Goal: Transaction & Acquisition: Subscribe to service/newsletter

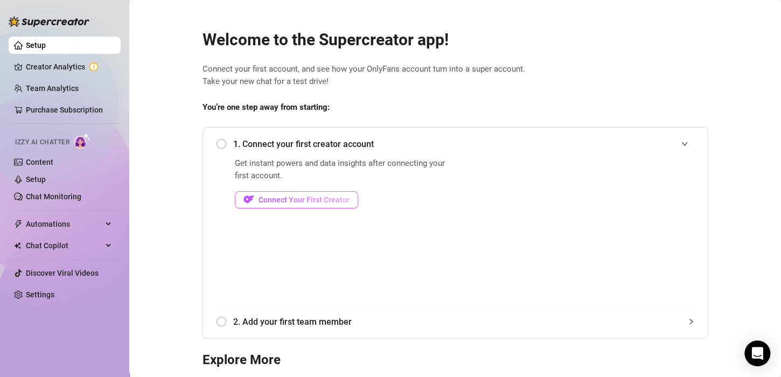
click at [263, 200] on span "Connect Your First Creator" at bounding box center [304, 200] width 91 height 9
click at [280, 196] on span "Connect Your First Creator" at bounding box center [304, 200] width 91 height 9
click at [305, 198] on span "Connect Your First Creator" at bounding box center [304, 200] width 91 height 9
click at [252, 199] on button "Connect Your First Creator" at bounding box center [296, 199] width 123 height 17
click at [259, 201] on span "Connect Your First Creator" at bounding box center [304, 200] width 91 height 9
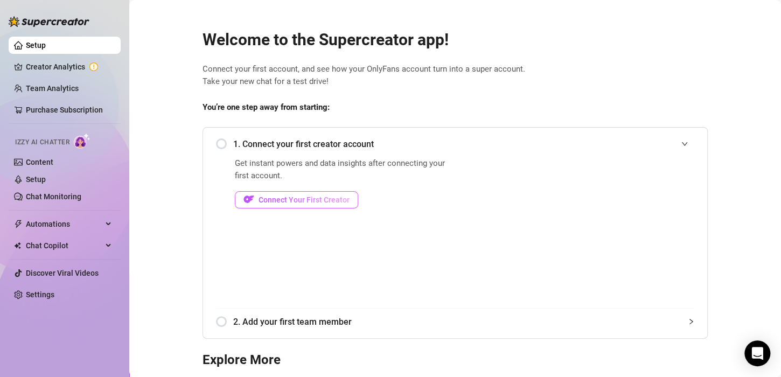
click at [259, 201] on span "Connect Your First Creator" at bounding box center [304, 200] width 91 height 9
click at [537, 328] on span "2. Add your first team member" at bounding box center [463, 321] width 461 height 13
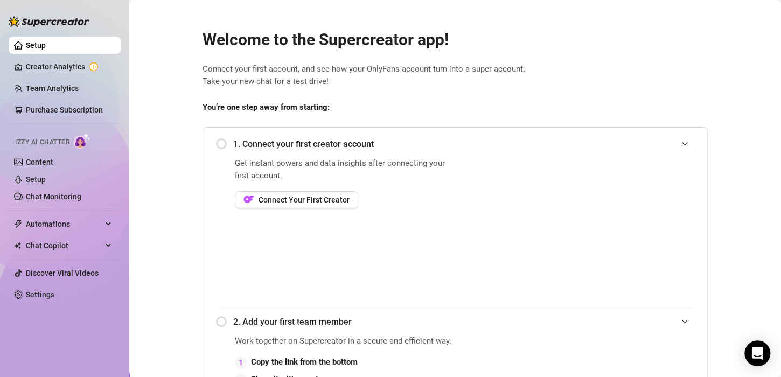
click at [217, 144] on div "1. Connect your first creator account" at bounding box center [455, 144] width 478 height 26
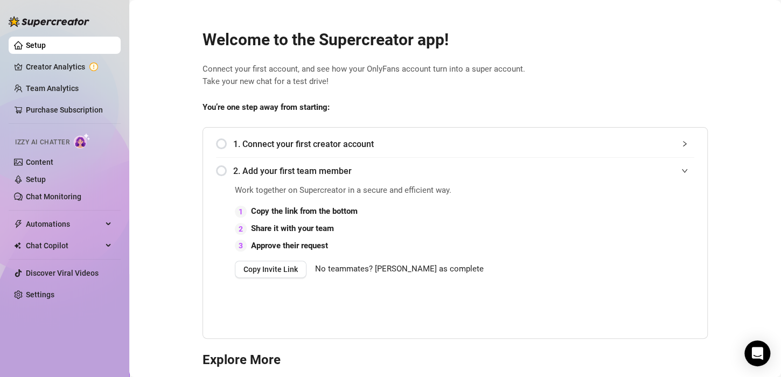
click at [216, 143] on div "1. Connect your first creator account" at bounding box center [455, 144] width 478 height 26
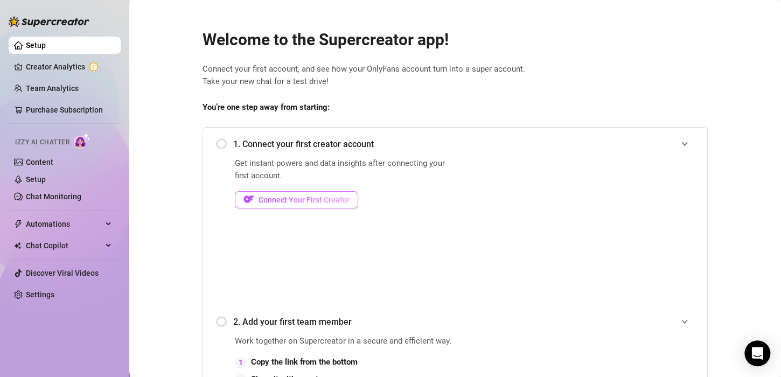
click at [266, 199] on span "Connect Your First Creator" at bounding box center [304, 200] width 91 height 9
click at [264, 198] on span "Connect Your First Creator" at bounding box center [304, 200] width 91 height 9
click at [290, 196] on span "Connect Your First Creator" at bounding box center [304, 200] width 91 height 9
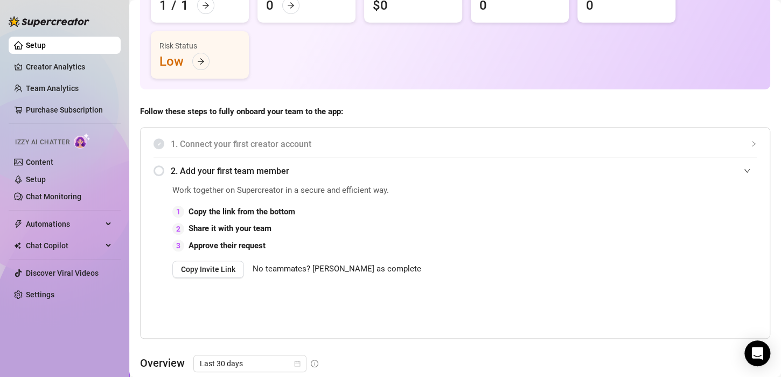
scroll to position [159, 0]
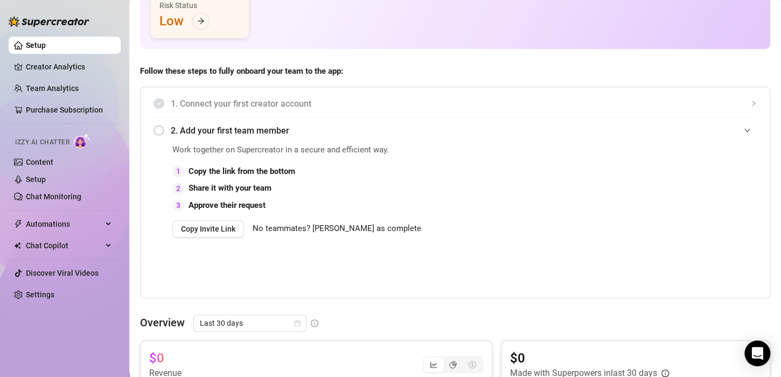
click at [159, 130] on div "2. Add your first team member" at bounding box center [455, 130] width 603 height 26
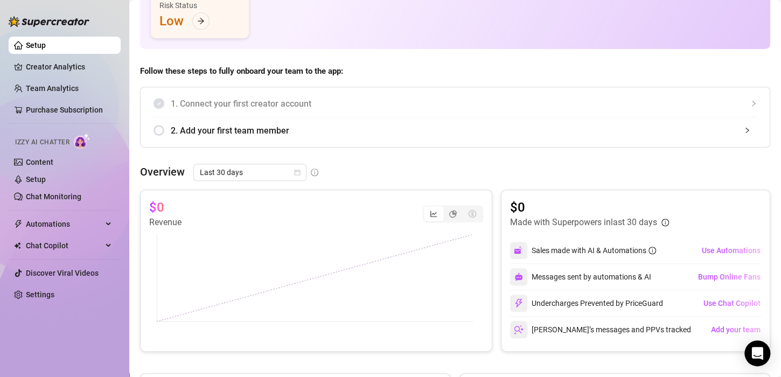
click at [159, 130] on div "2. Add your first team member" at bounding box center [455, 130] width 603 height 26
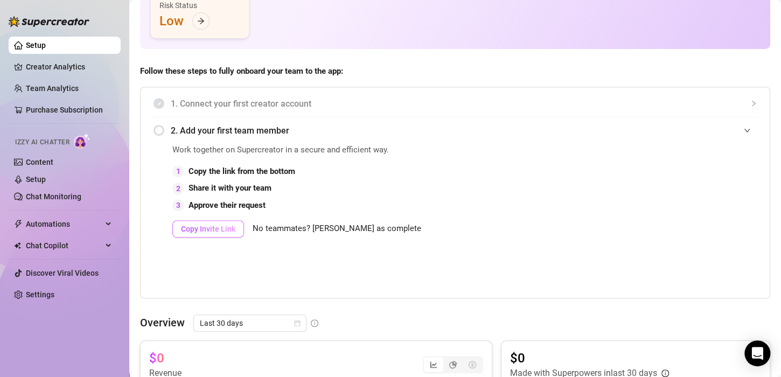
click at [226, 228] on span "Copy Invite Link" at bounding box center [208, 229] width 54 height 9
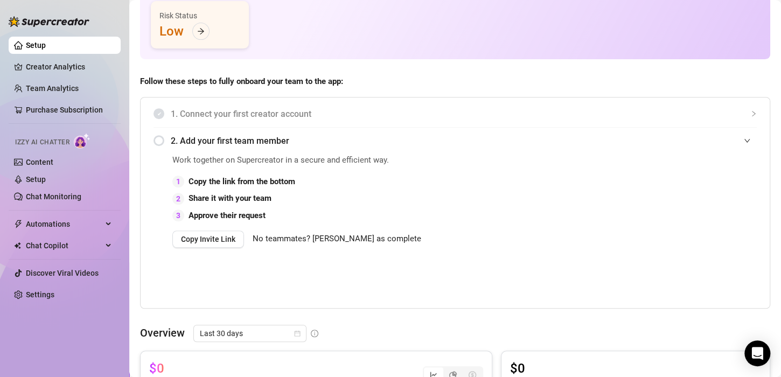
scroll to position [141, 0]
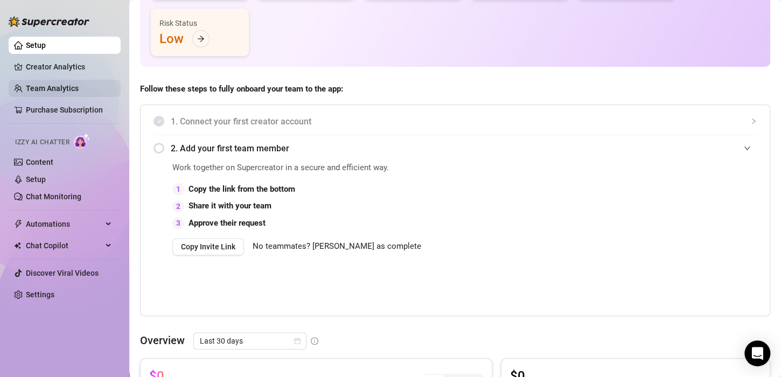
click at [53, 84] on link "Team Analytics" at bounding box center [52, 88] width 53 height 9
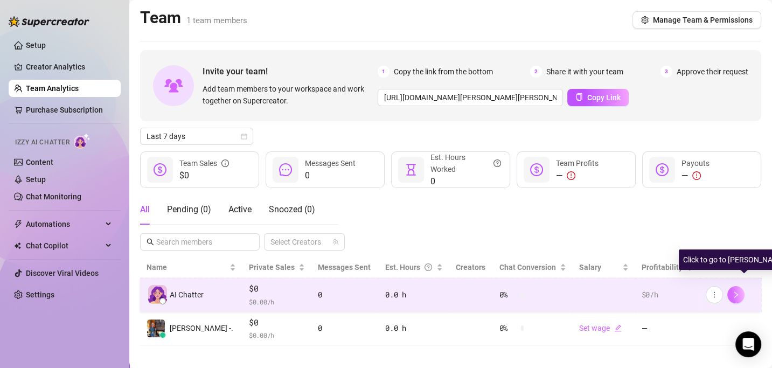
click at [740, 294] on icon "right" at bounding box center [736, 295] width 8 height 8
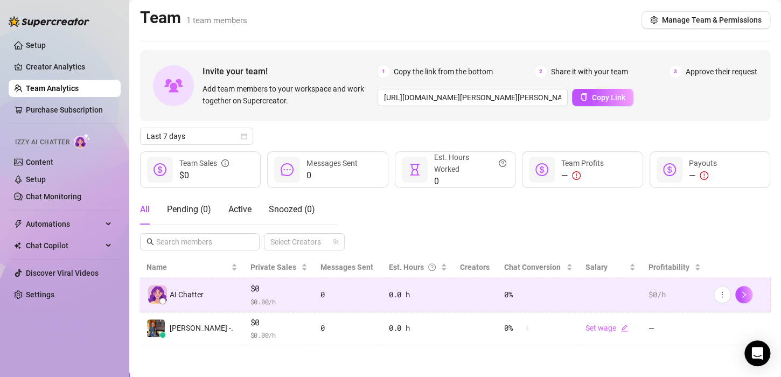
click at [271, 298] on span "$ 0.00 /h" at bounding box center [279, 301] width 57 height 11
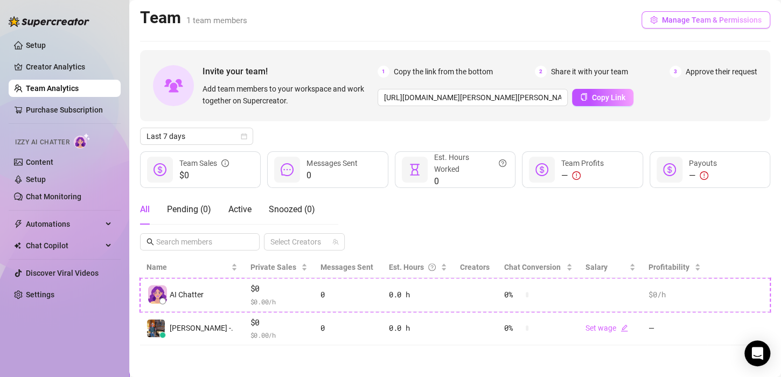
click at [676, 16] on span "Manage Team & Permissions" at bounding box center [712, 20] width 100 height 9
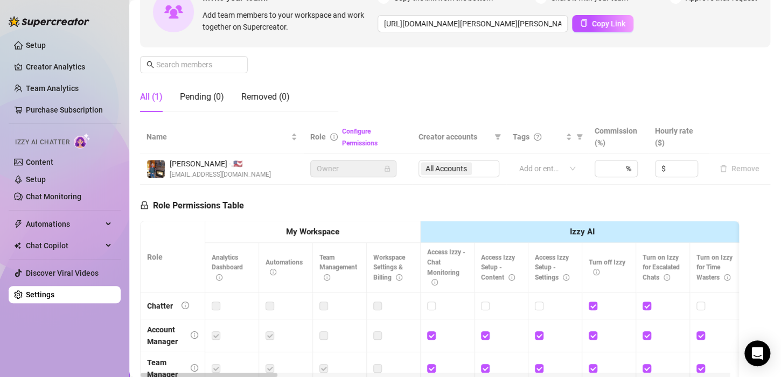
scroll to position [120, 0]
drag, startPoint x: 767, startPoint y: 145, endPoint x: 768, endPoint y: 121, distance: 24.8
click at [768, 121] on main "Settings My Account Agency Workspace Notifications and Reports Manage Team & Pe…" at bounding box center [455, 210] width 652 height 661
click at [625, 163] on span "Increase Value" at bounding box center [631, 166] width 12 height 10
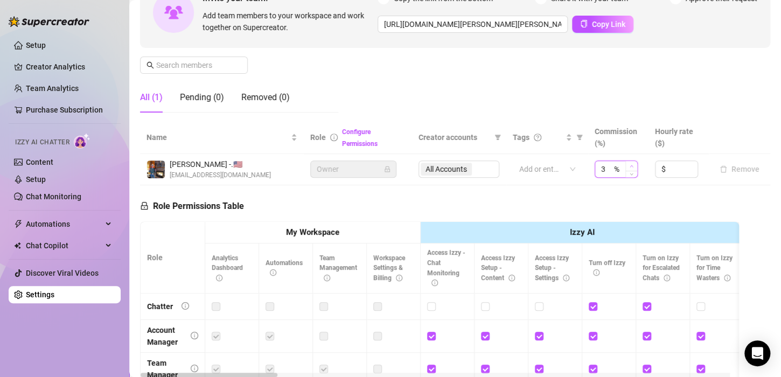
click at [625, 163] on span "Increase Value" at bounding box center [631, 166] width 12 height 10
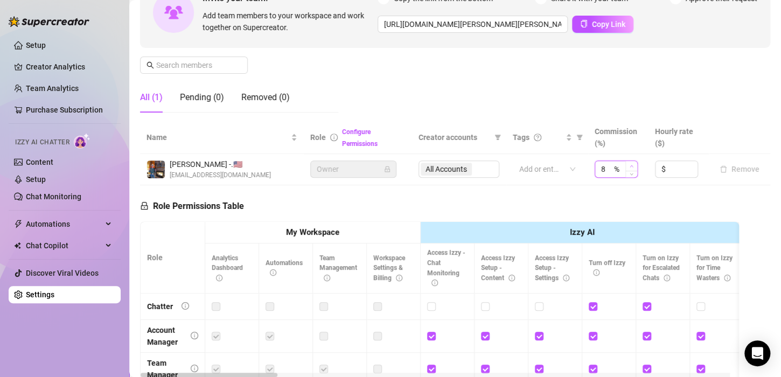
click at [625, 163] on span "Increase Value" at bounding box center [631, 166] width 12 height 10
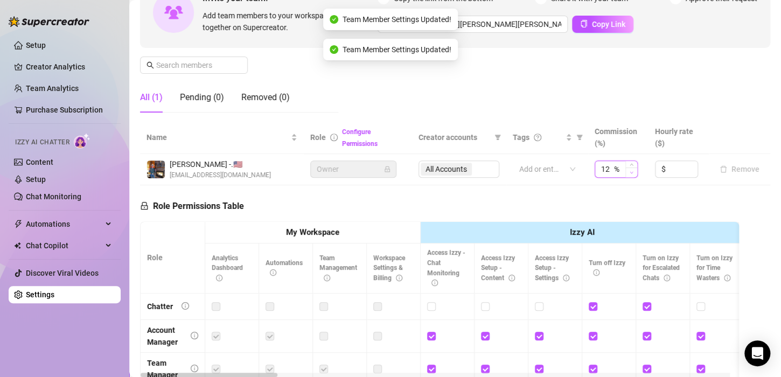
click at [630, 173] on icon "down" at bounding box center [632, 173] width 4 height 4
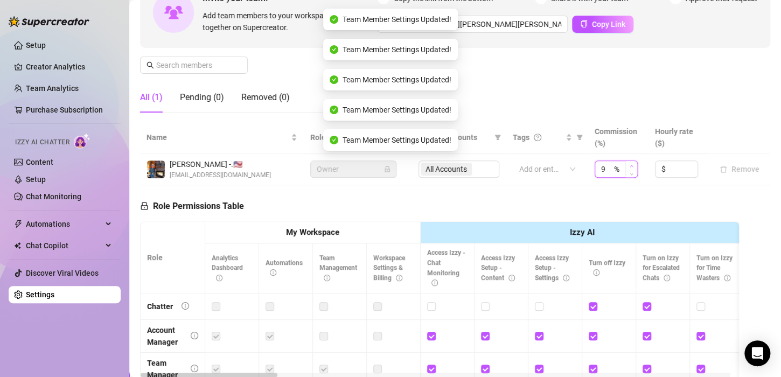
click at [630, 164] on icon "up" at bounding box center [632, 166] width 4 height 4
type input "10"
click at [668, 169] on input at bounding box center [683, 169] width 30 height 16
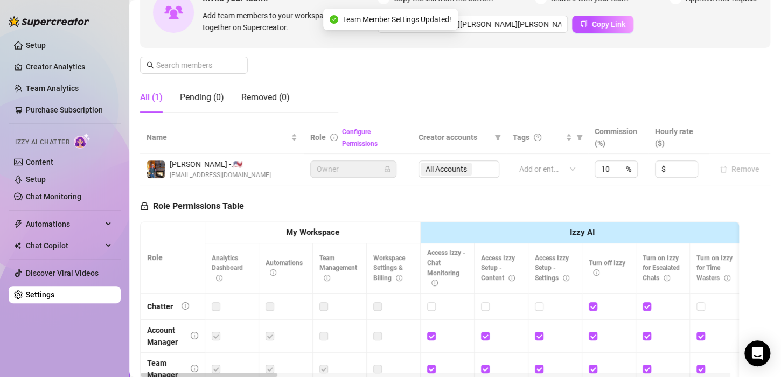
click at [695, 206] on div "Role Permissions Table Role My Workspace Izzy AI OnlyFans Side Menu OnlyFans Ch…" at bounding box center [439, 340] width 599 height 310
click at [668, 167] on input at bounding box center [683, 169] width 30 height 16
click at [690, 196] on div "Role Permissions Table Role My Workspace Izzy AI OnlyFans Side Menu OnlyFans Ch…" at bounding box center [439, 340] width 599 height 310
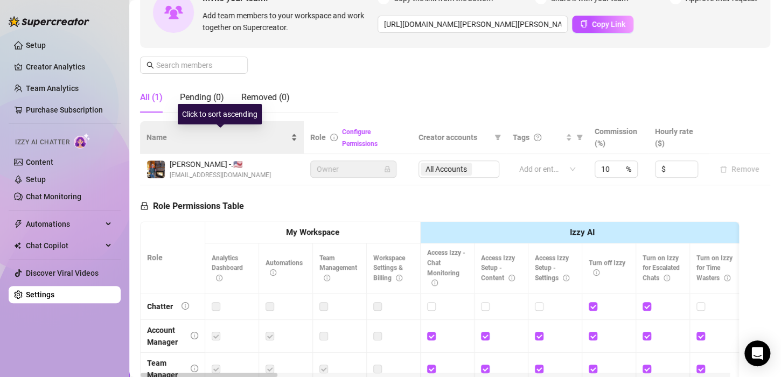
click at [217, 143] on div "Name" at bounding box center [222, 137] width 151 height 12
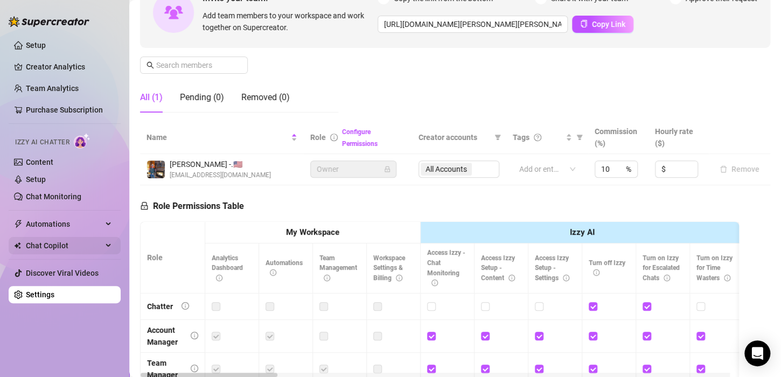
click at [62, 244] on span "Chat Copilot" at bounding box center [64, 245] width 77 height 17
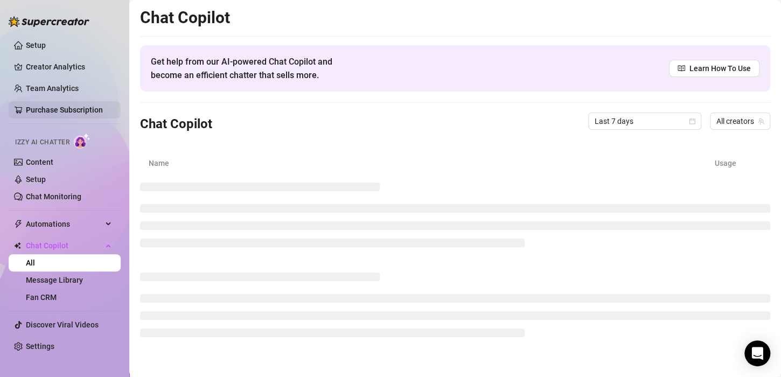
click at [67, 109] on link "Purchase Subscription" at bounding box center [64, 110] width 77 height 9
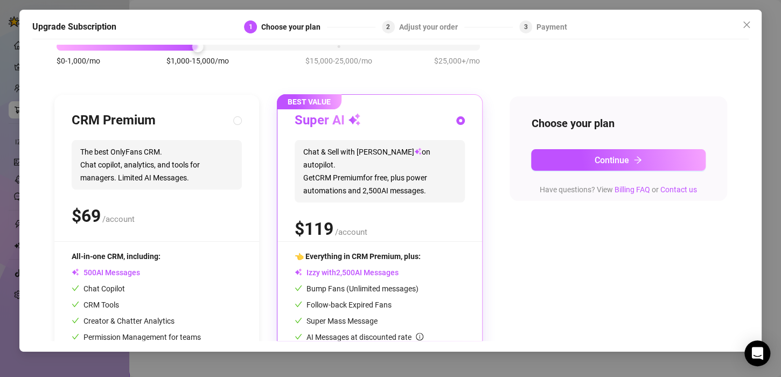
scroll to position [58, 0]
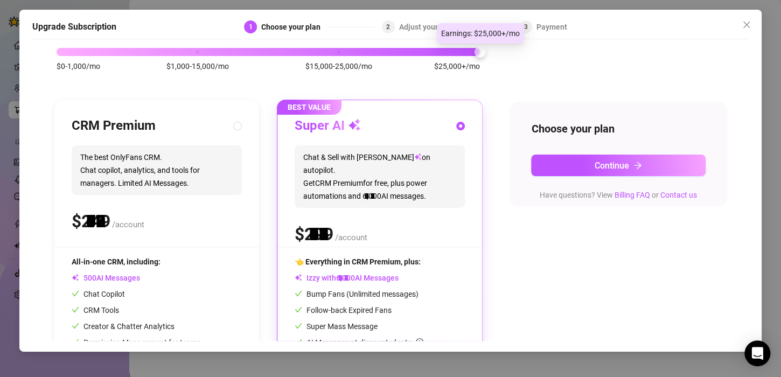
drag, startPoint x: 198, startPoint y: 50, endPoint x: 573, endPoint y: 39, distance: 375.1
click at [573, 39] on div "Upgrade Subscription 1 Choose your plan 2 Adjust your order 3 Payment Slide to …" at bounding box center [390, 181] width 742 height 342
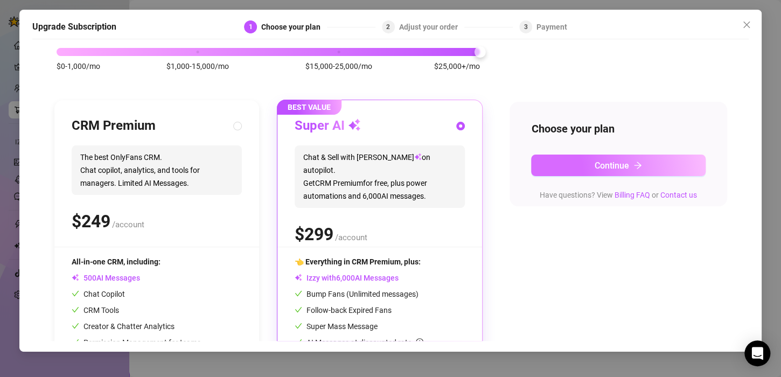
click at [618, 163] on span "Continue" at bounding box center [612, 166] width 34 height 10
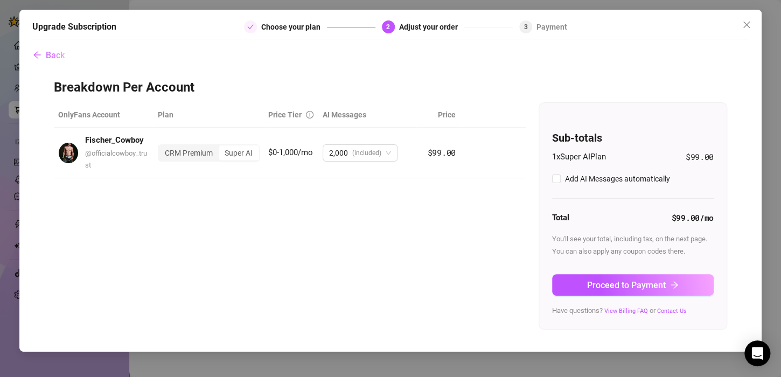
checkbox input "true"
click at [44, 56] on button "Back" at bounding box center [48, 56] width 33 height 22
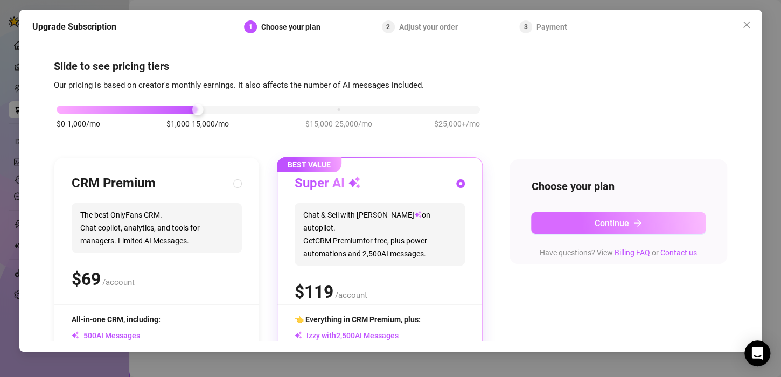
click at [596, 227] on span "Continue" at bounding box center [612, 223] width 34 height 10
